Goal: Transaction & Acquisition: Download file/media

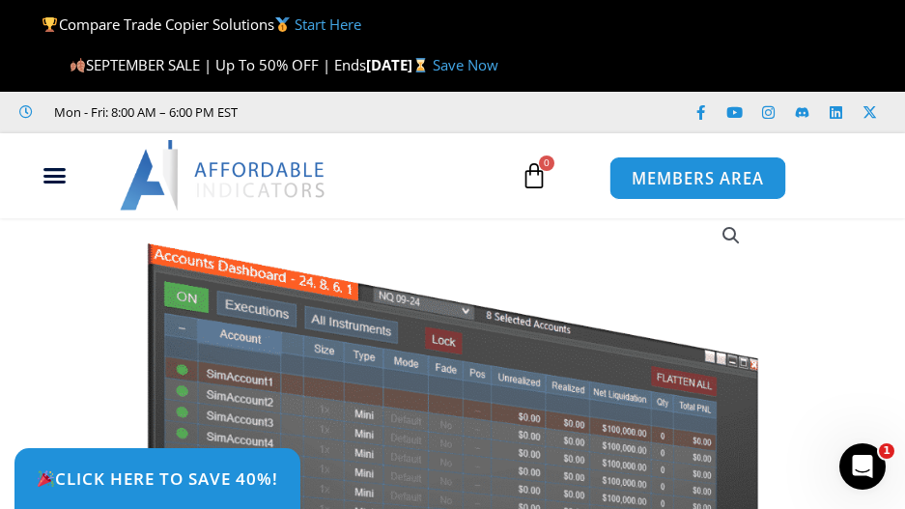
click at [676, 186] on span "MEMBERS AREA" at bounding box center [697, 178] width 132 height 16
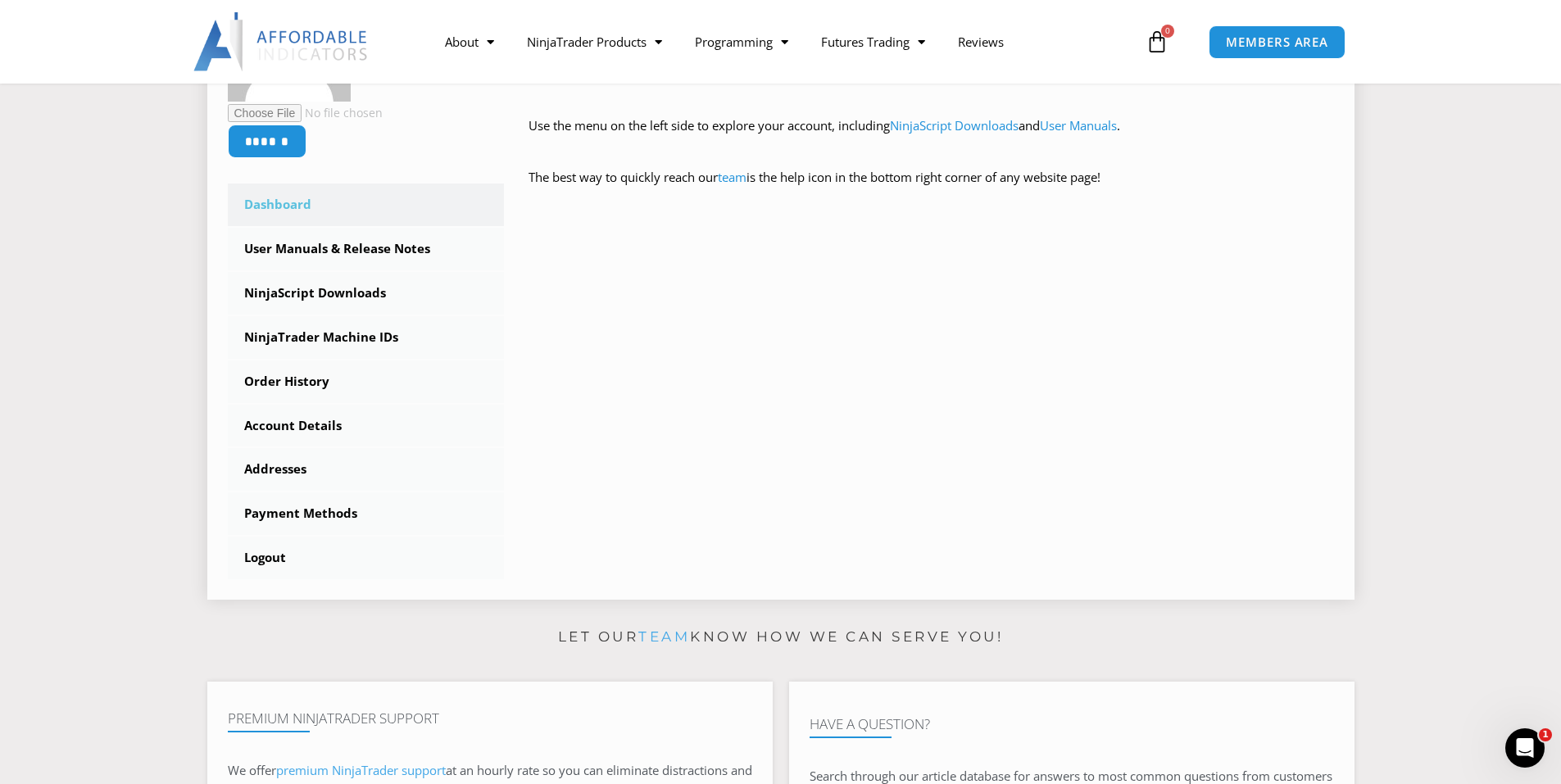
scroll to position [328, 0]
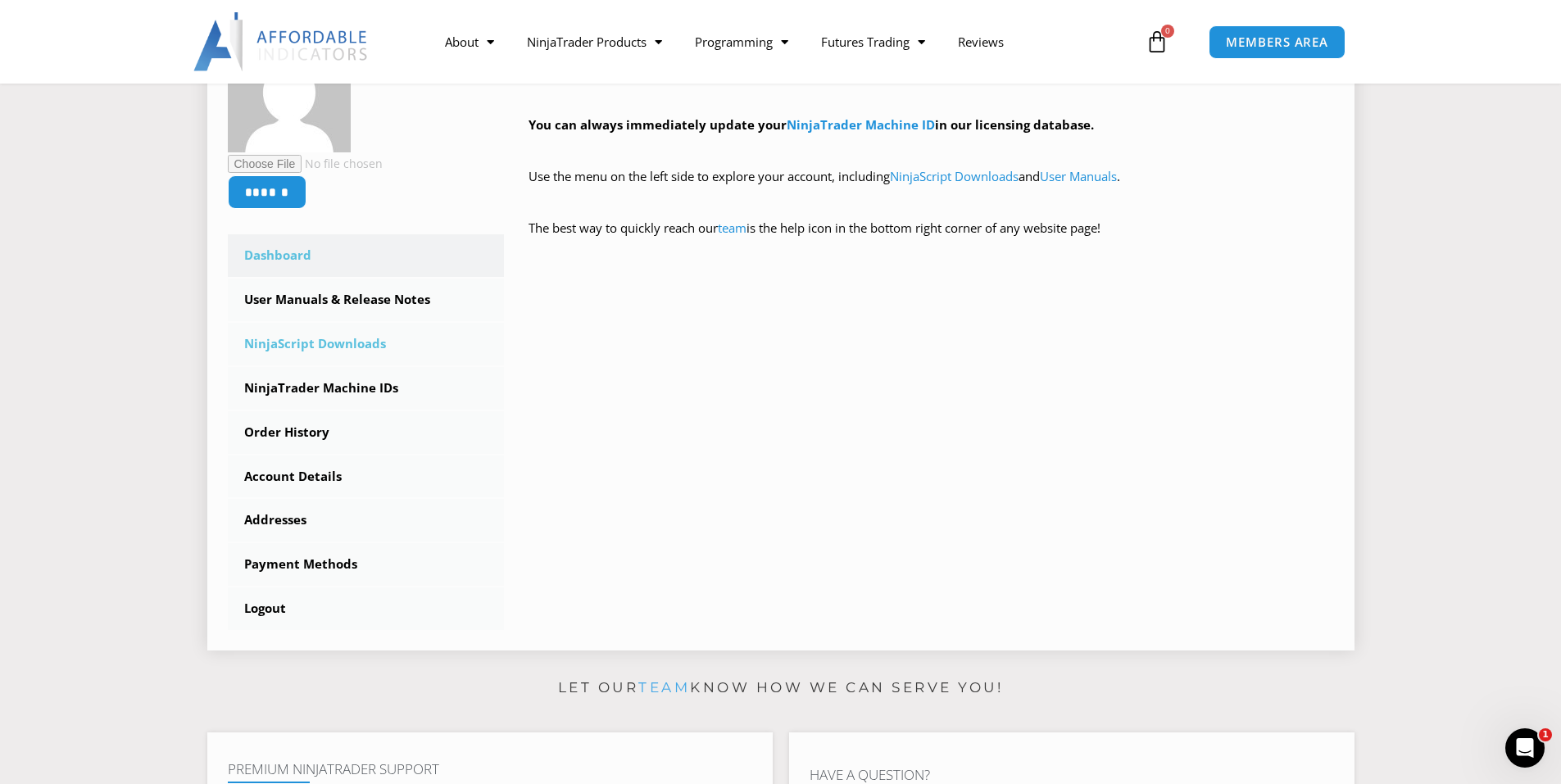
click at [321, 340] on link "NinjaScript Downloads" at bounding box center [366, 344] width 277 height 42
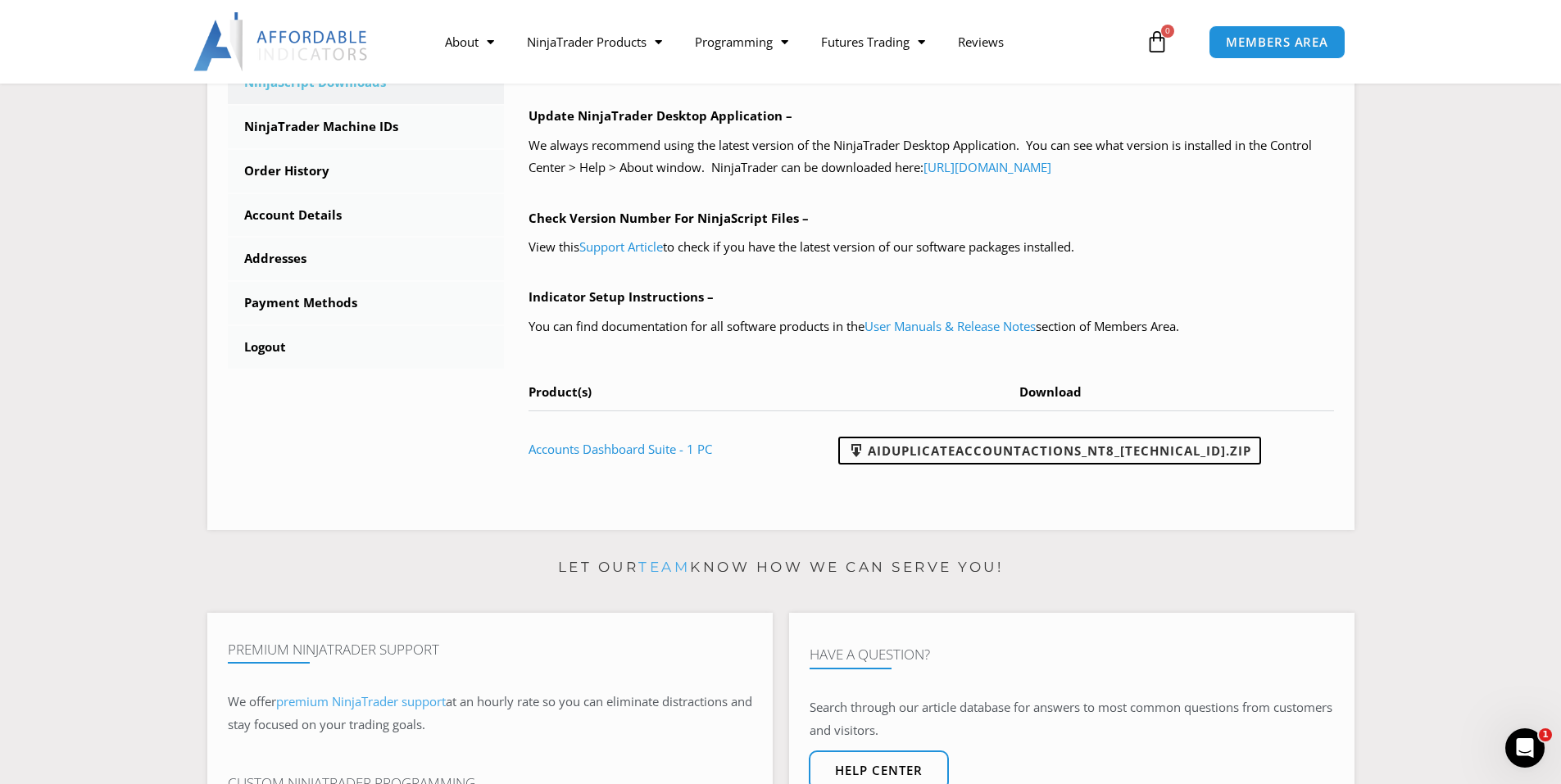
scroll to position [574, 0]
click at [1027, 451] on link "AIDuplicateAccountActions_NT8_25.9.10.1.zip" at bounding box center [1050, 450] width 423 height 28
